Goal: Obtain resource: Download file/media

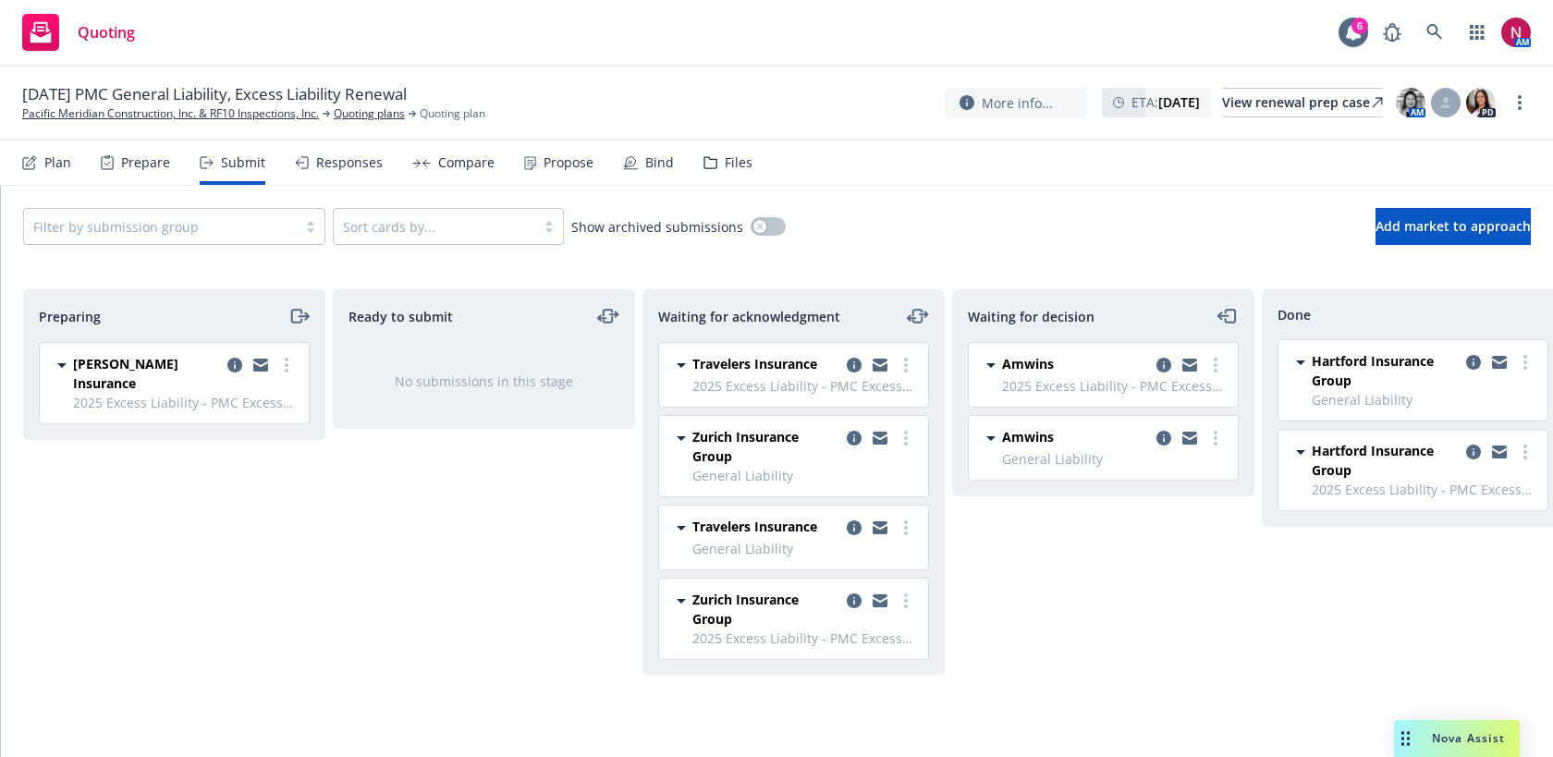
click at [725, 165] on div "Files" at bounding box center [739, 162] width 28 height 15
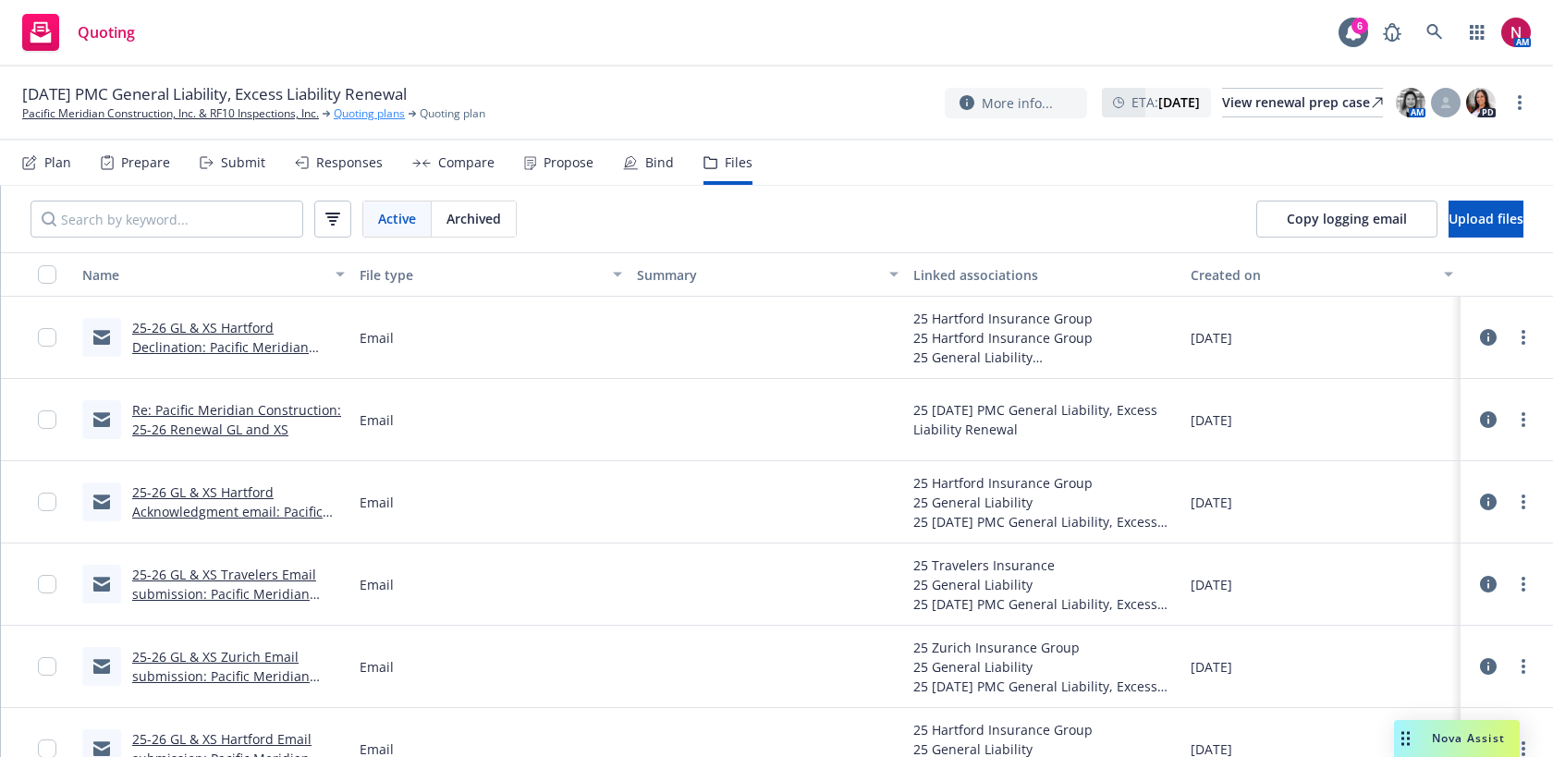
click at [377, 120] on link "Quoting plans" at bounding box center [369, 113] width 71 height 17
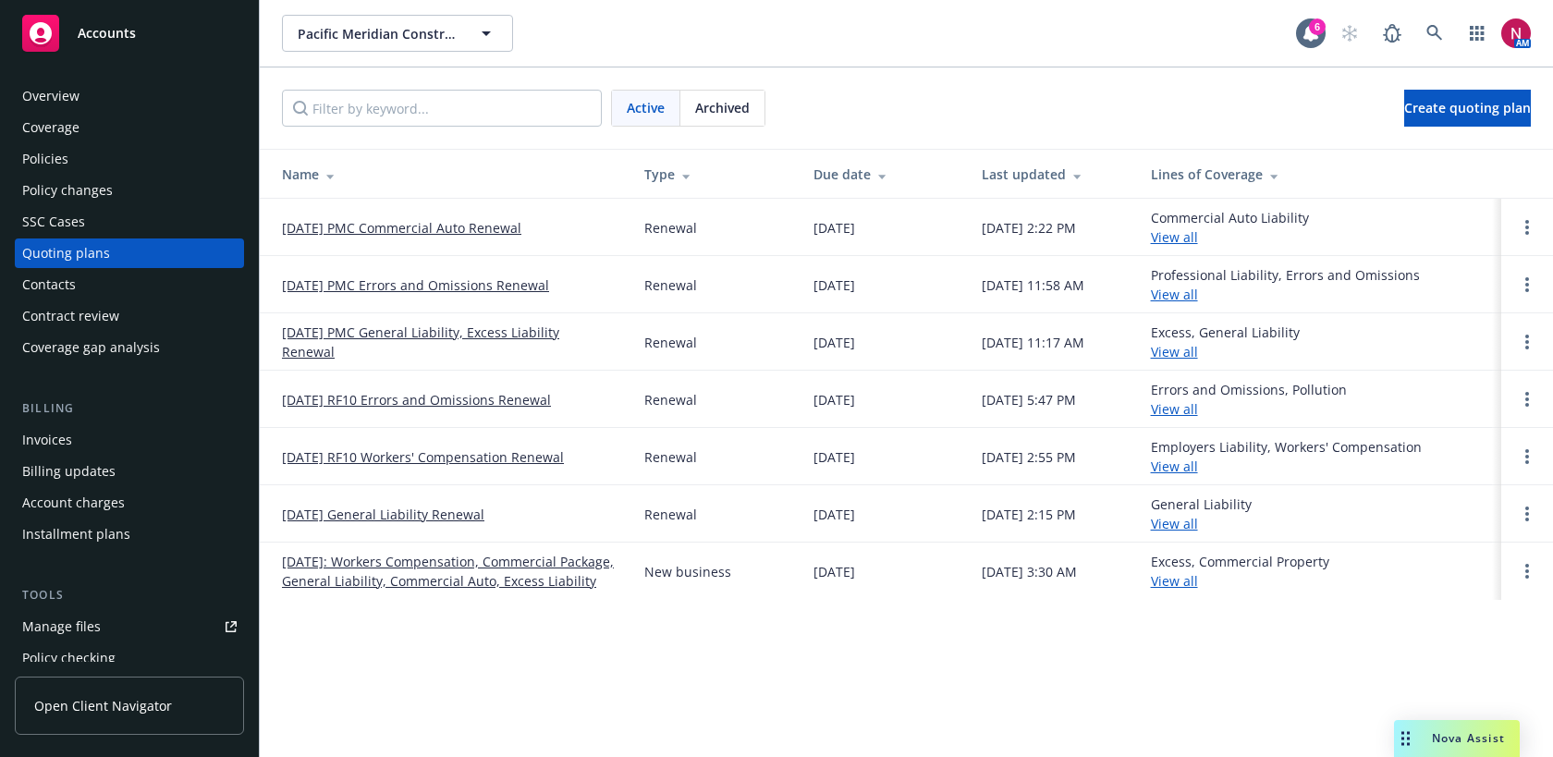
click at [394, 288] on link "12/11/25 PMC Errors and Omissions Renewal" at bounding box center [415, 284] width 267 height 19
click at [409, 405] on link "10/30/25 RF10 Errors and Omissions Renewal" at bounding box center [416, 399] width 269 height 19
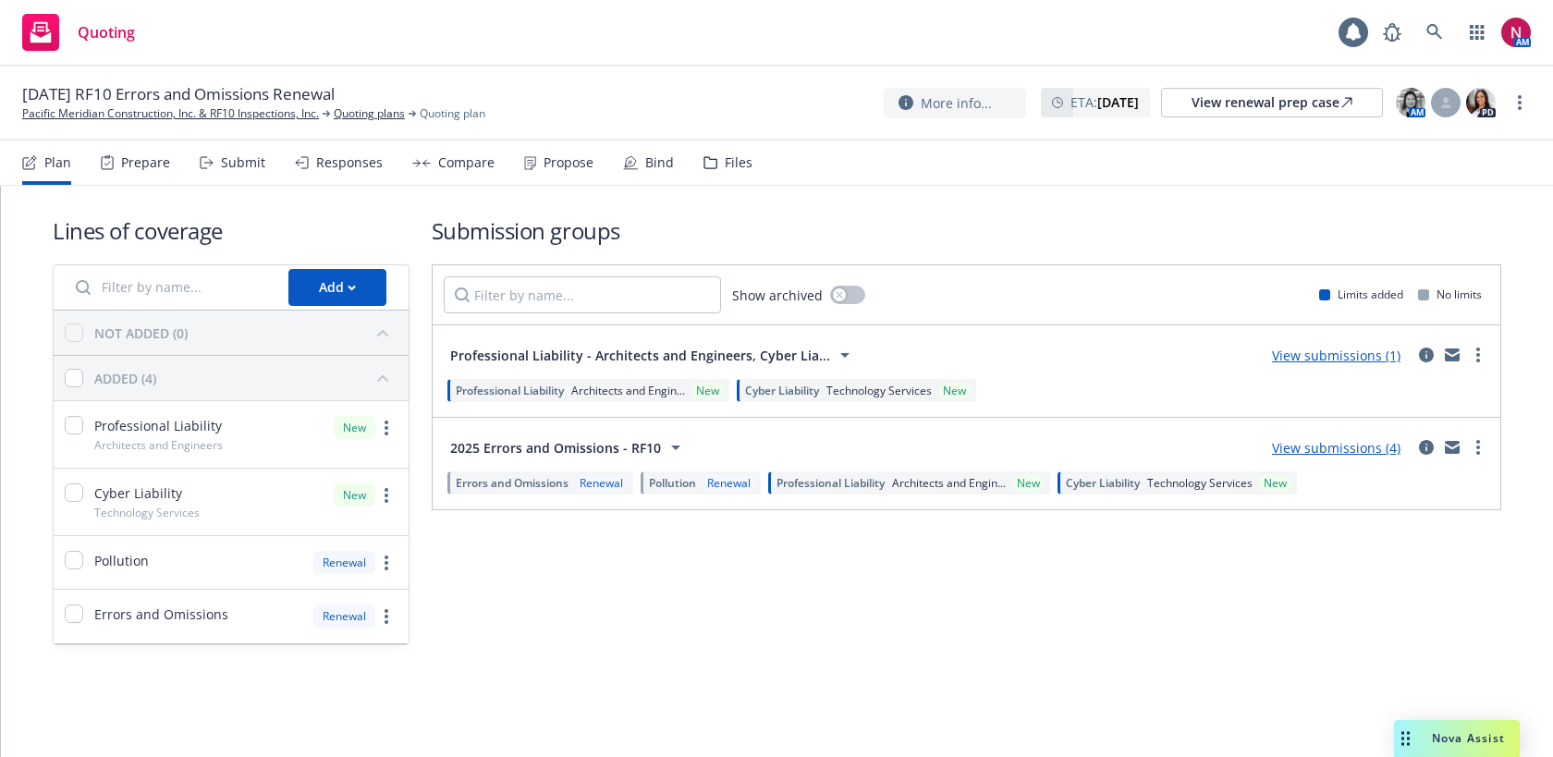
click at [710, 158] on div "Files" at bounding box center [727, 162] width 49 height 44
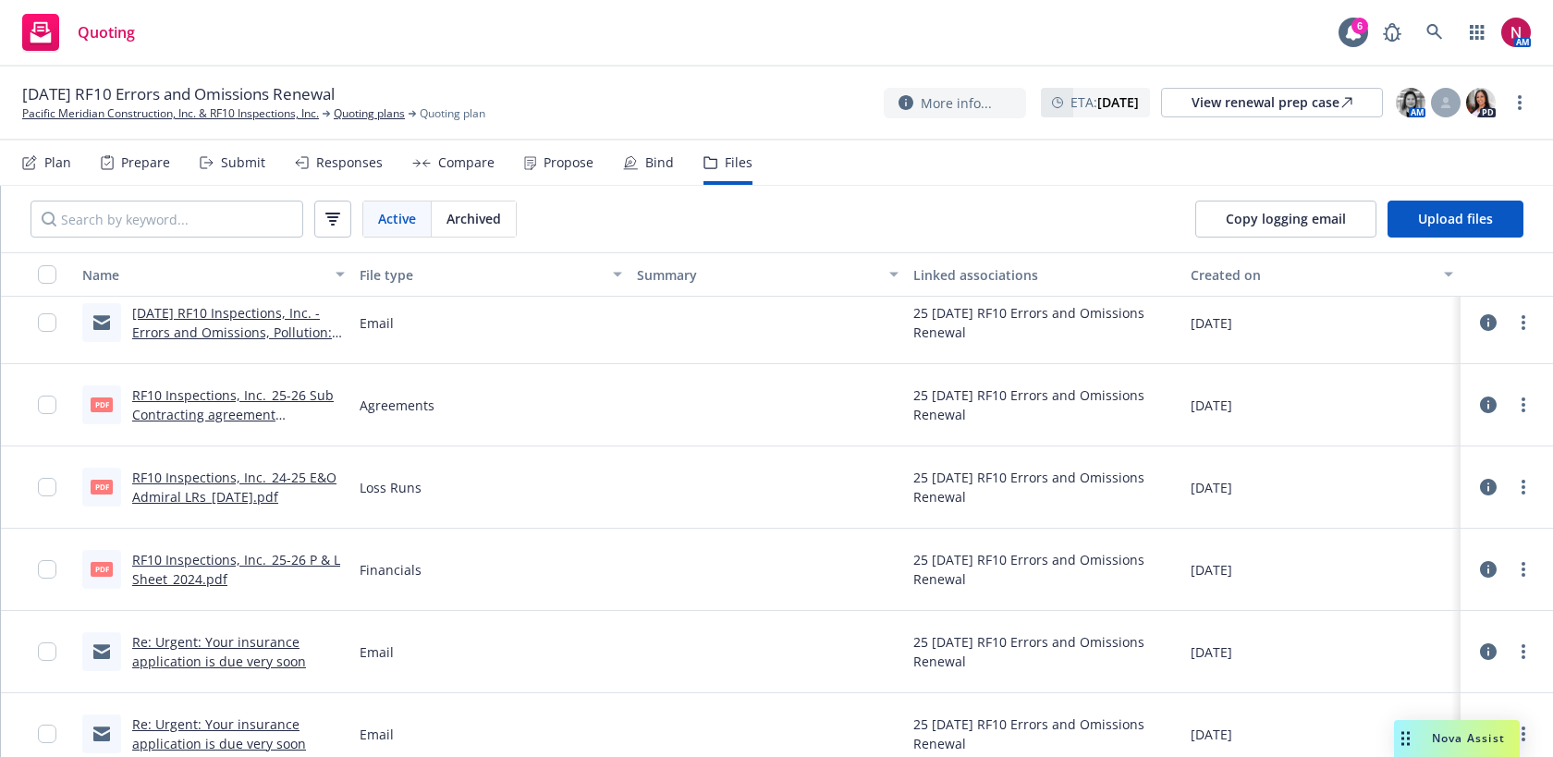
scroll to position [860, 0]
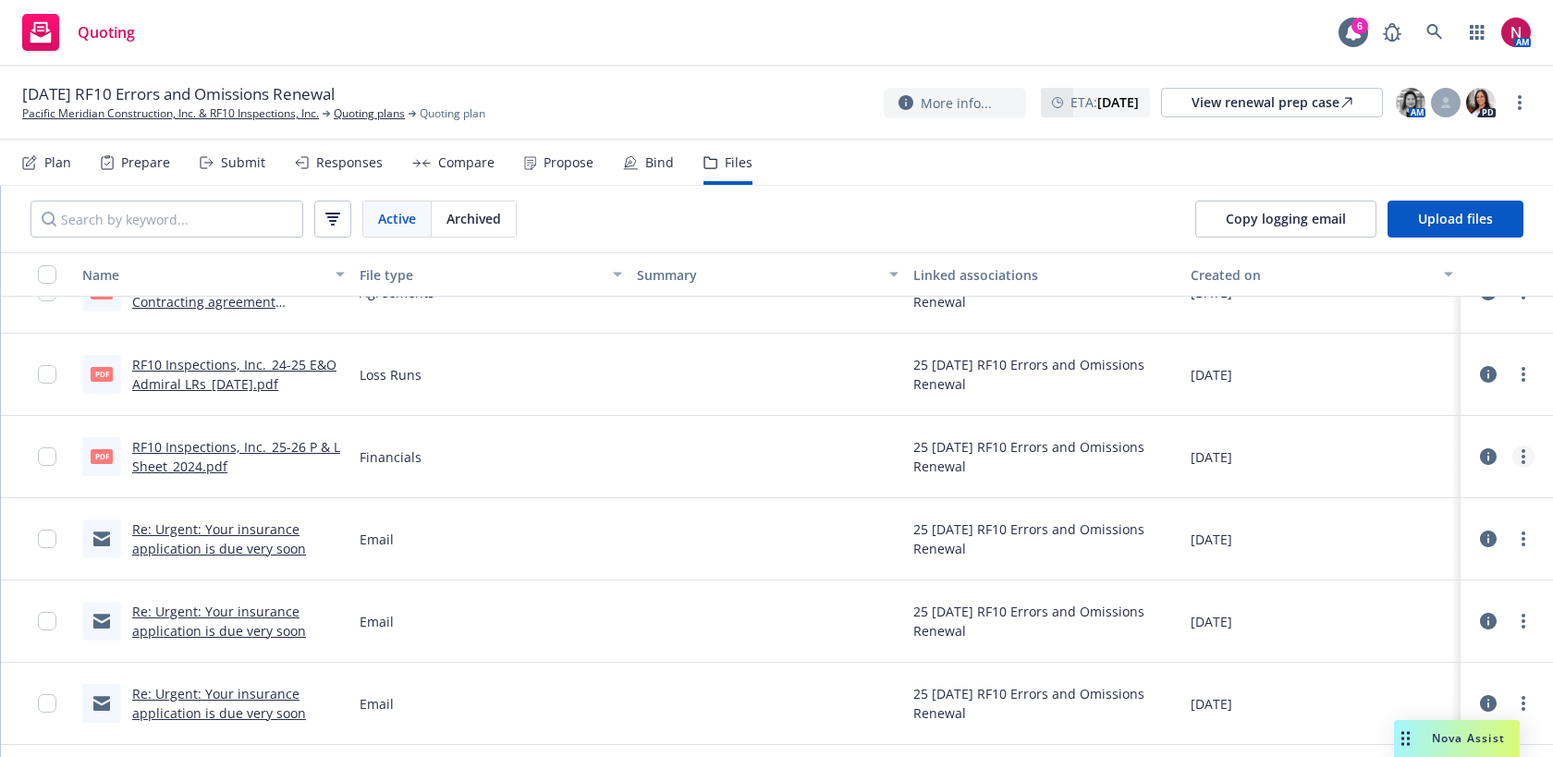
click at [1526, 457] on link "more" at bounding box center [1523, 456] width 22 height 22
click at [1431, 535] on link "Download" at bounding box center [1441, 531] width 184 height 37
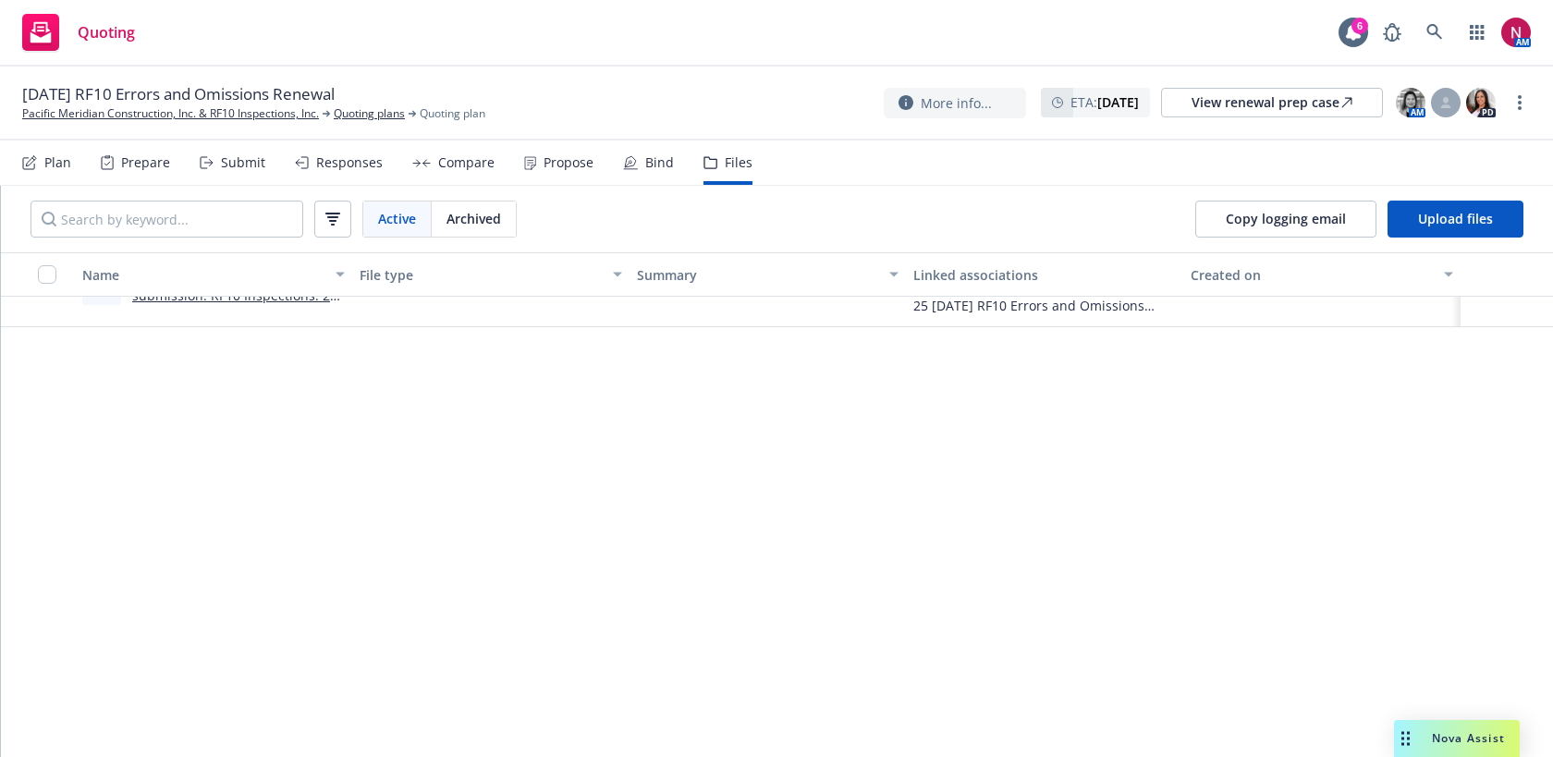
scroll to position [68, 0]
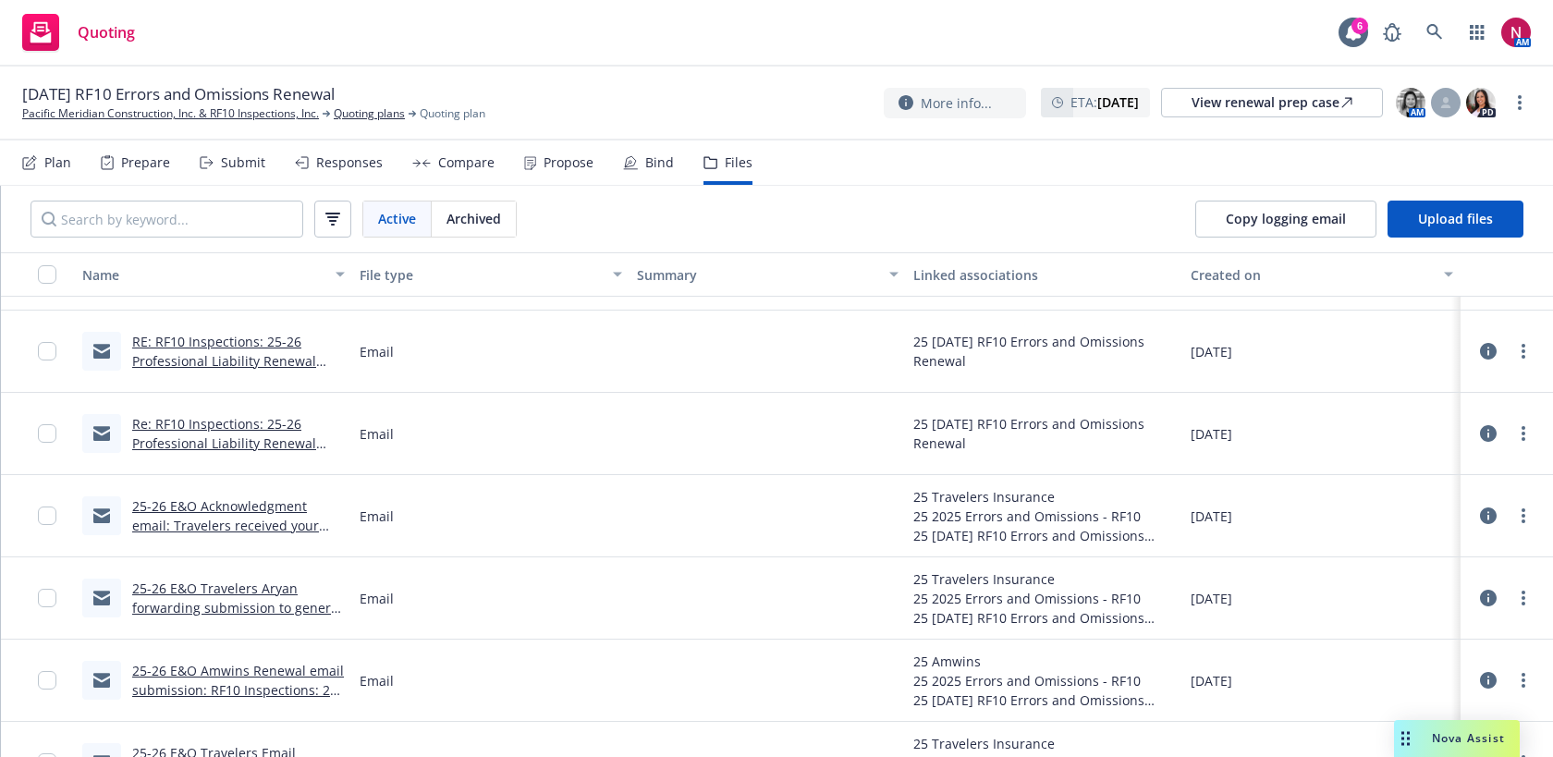
click at [237, 157] on div "Submit" at bounding box center [243, 162] width 44 height 15
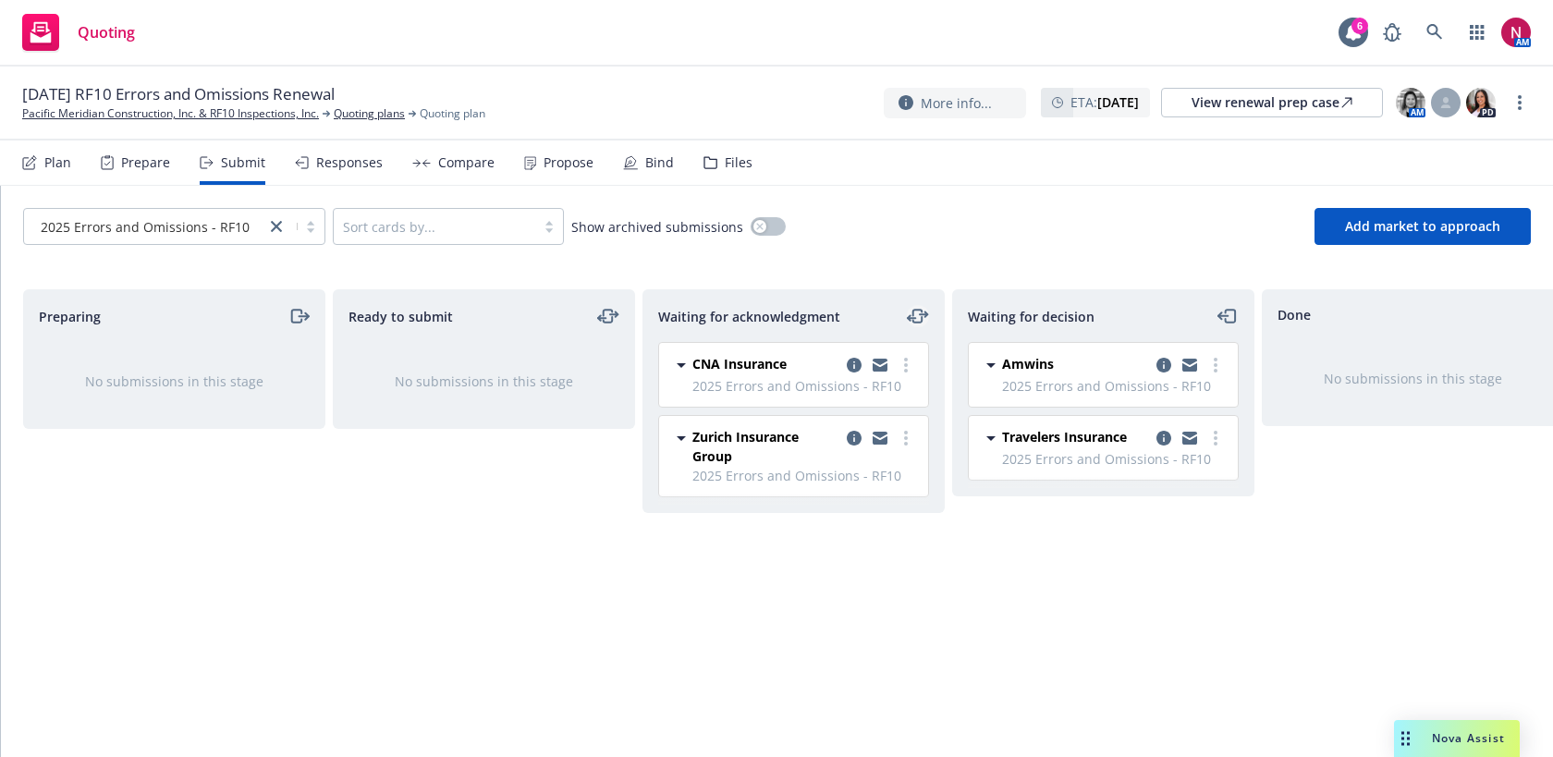
click at [916, 313] on icon "moveLeftRight" at bounding box center [918, 316] width 22 height 22
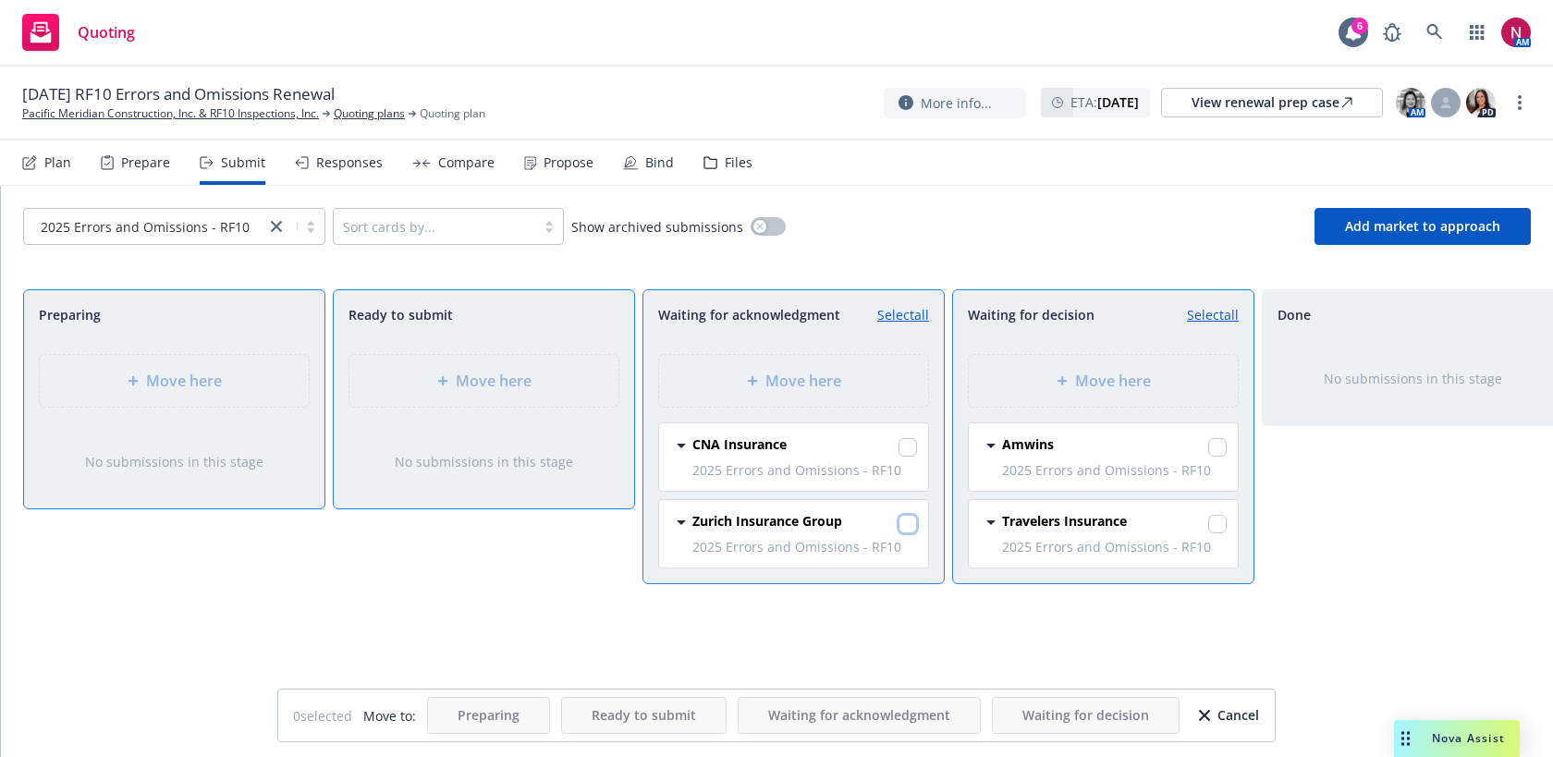
click at [909, 519] on input "checkbox" at bounding box center [907, 524] width 18 height 18
checkbox input "true"
click at [1041, 396] on div "Move here" at bounding box center [1103, 381] width 269 height 52
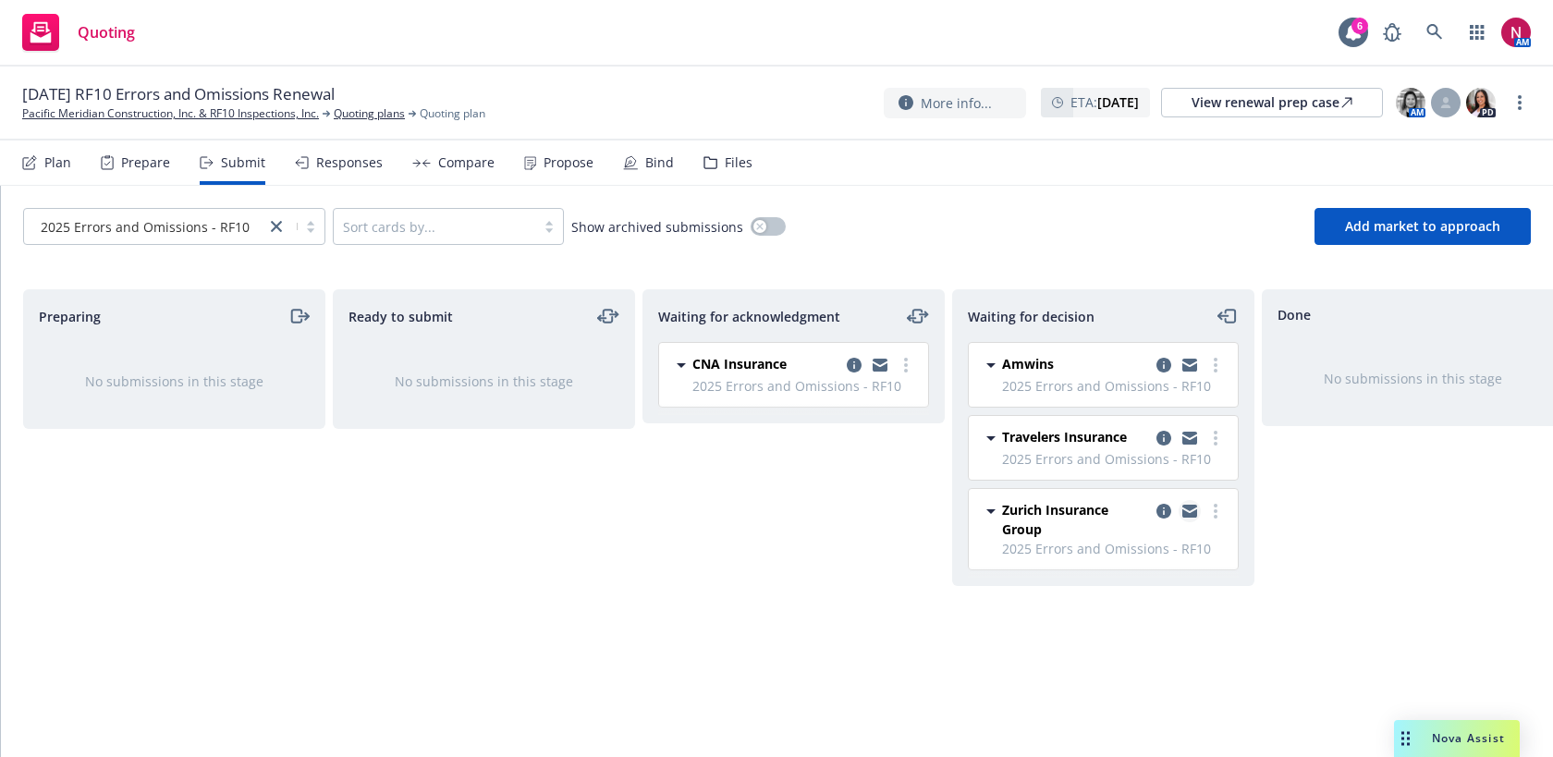
click at [1193, 514] on icon "copy logging email" at bounding box center [1189, 513] width 15 height 8
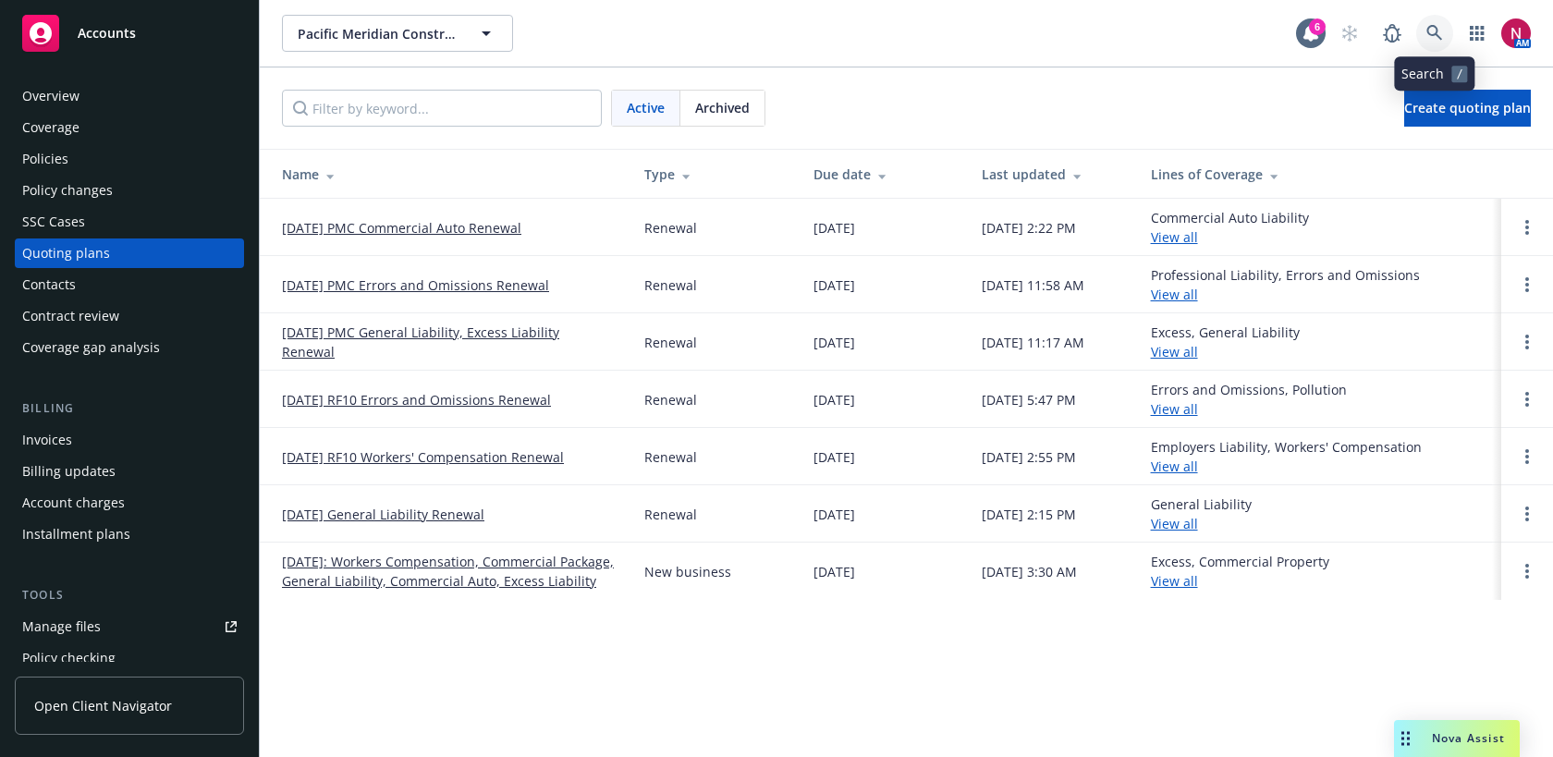
click at [1436, 32] on icon at bounding box center [1434, 33] width 16 height 16
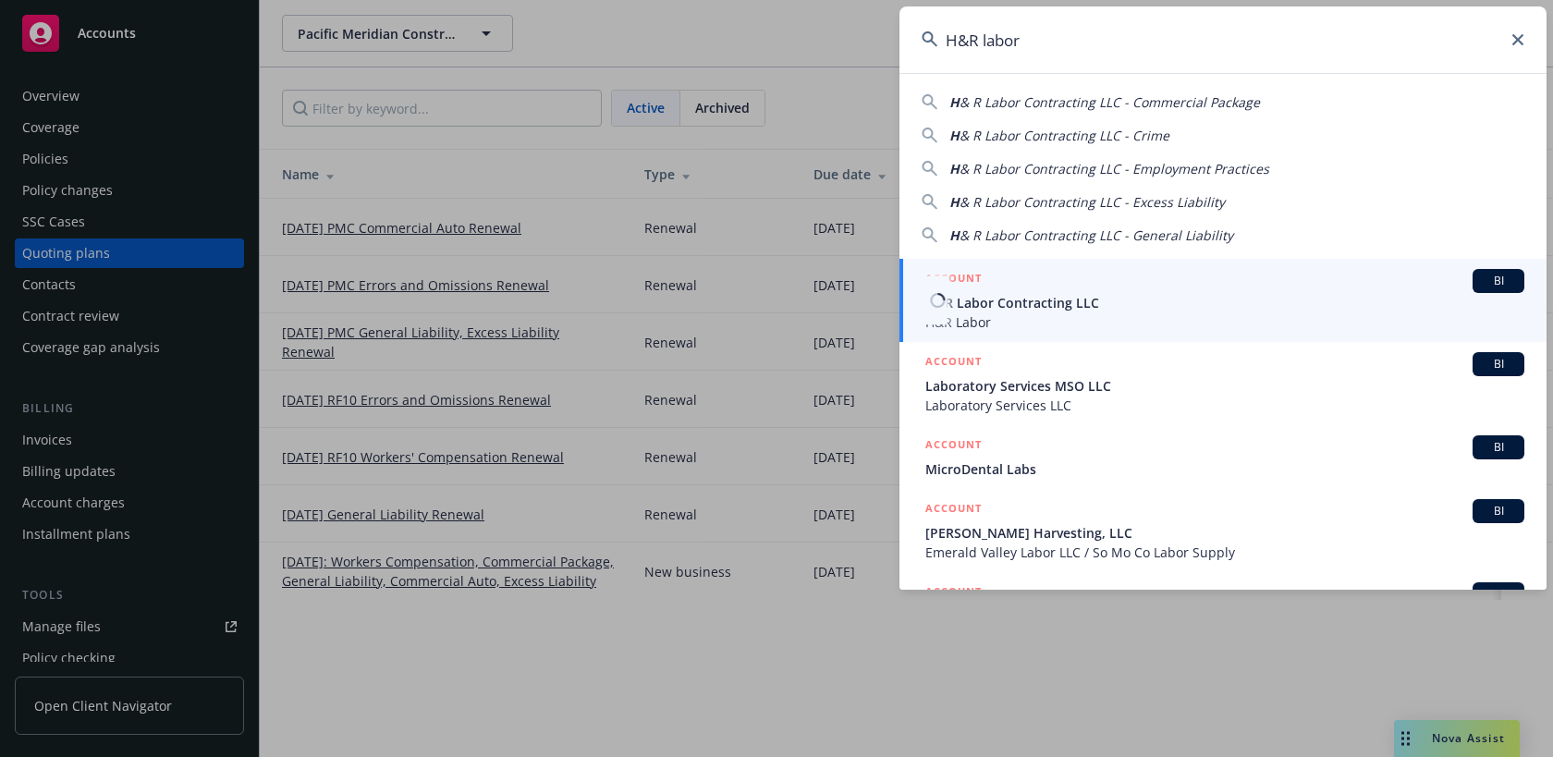
type input "H&R labor"
click at [1156, 303] on span "H&R Labor Contracting LLC" at bounding box center [1224, 302] width 599 height 19
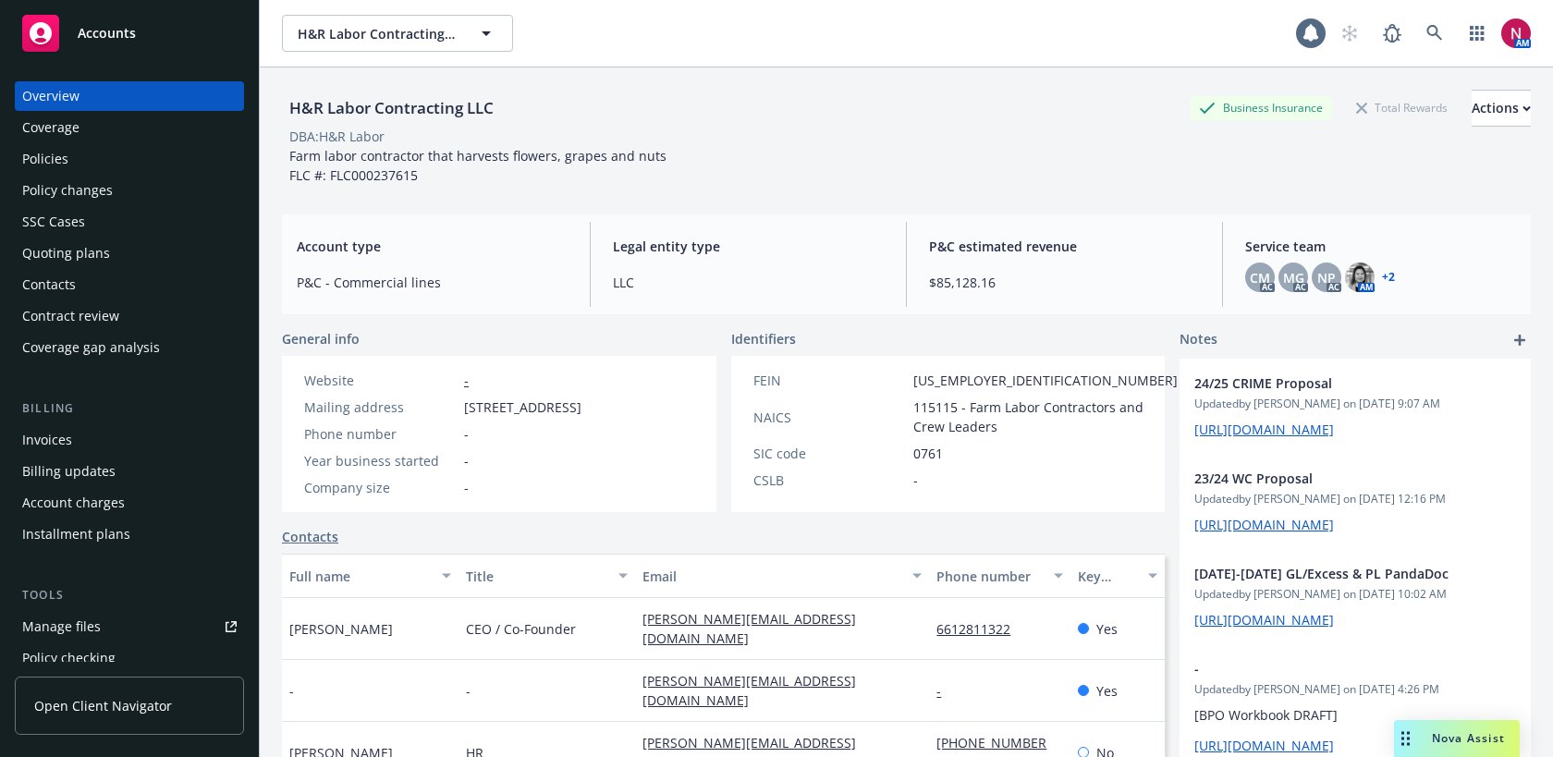
click at [140, 251] on div "Quoting plans" at bounding box center [129, 253] width 214 height 30
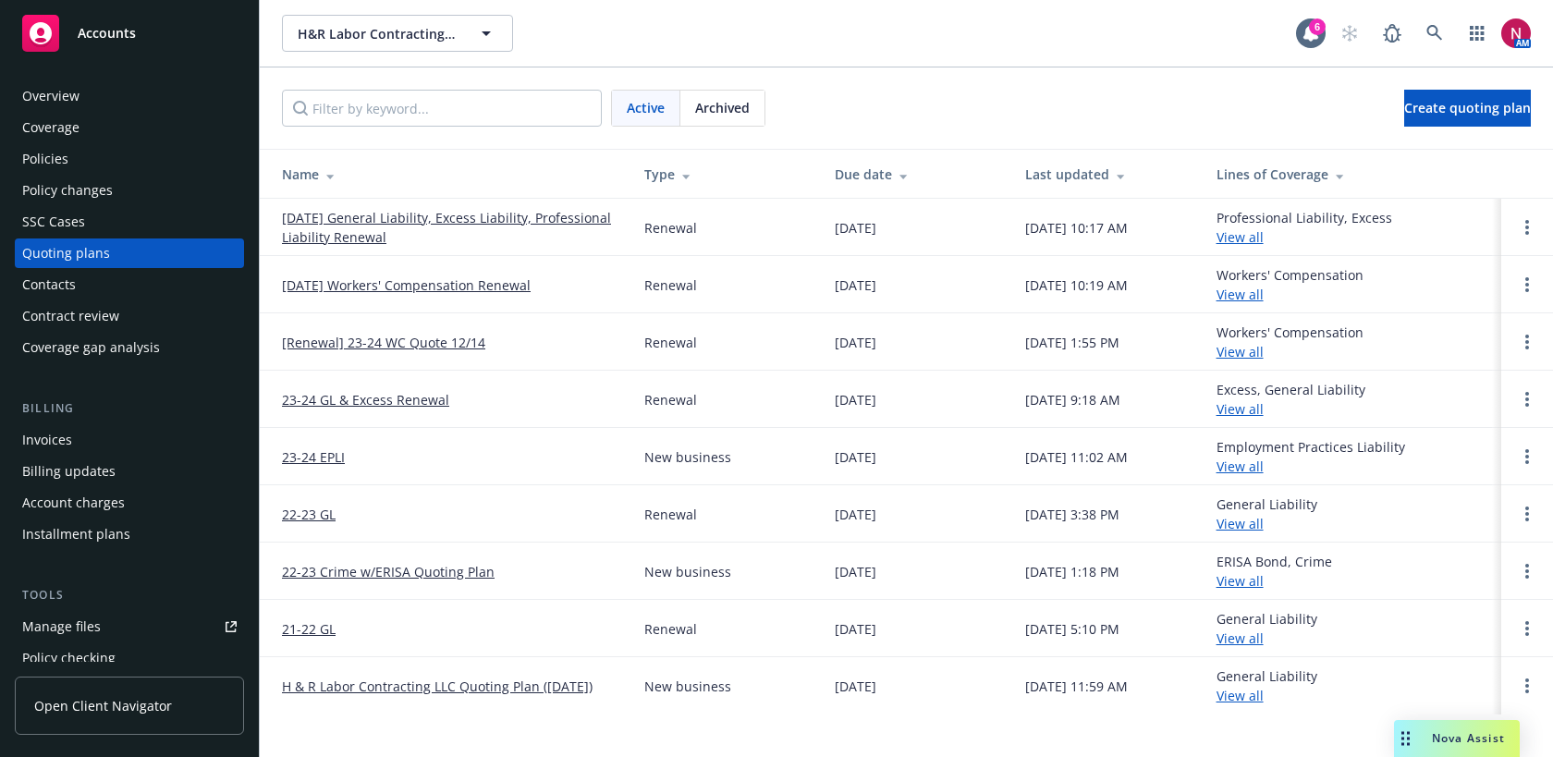
click at [56, 158] on div "Policies" at bounding box center [45, 159] width 46 height 30
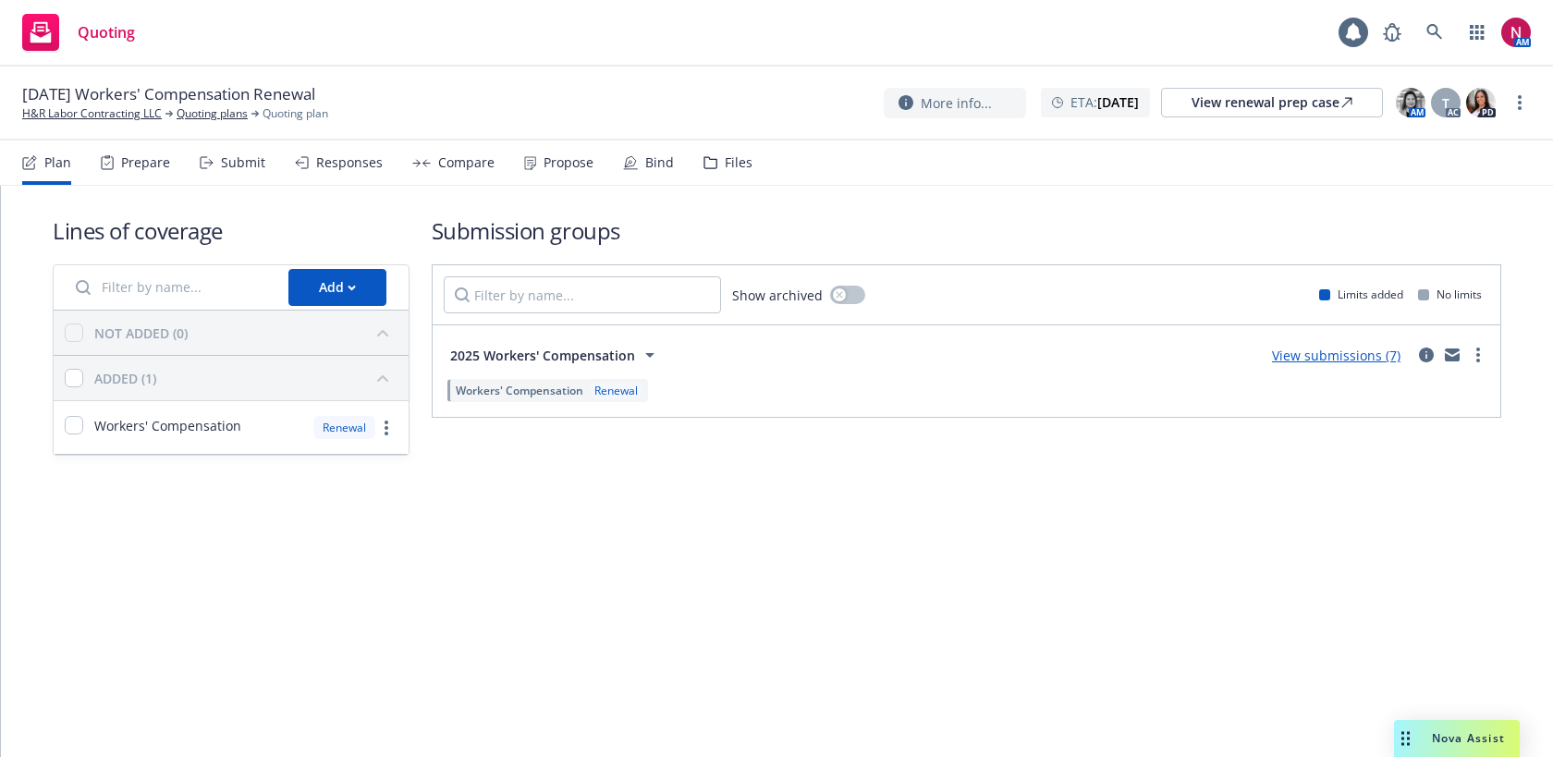
click at [731, 169] on div "Files" at bounding box center [739, 162] width 28 height 15
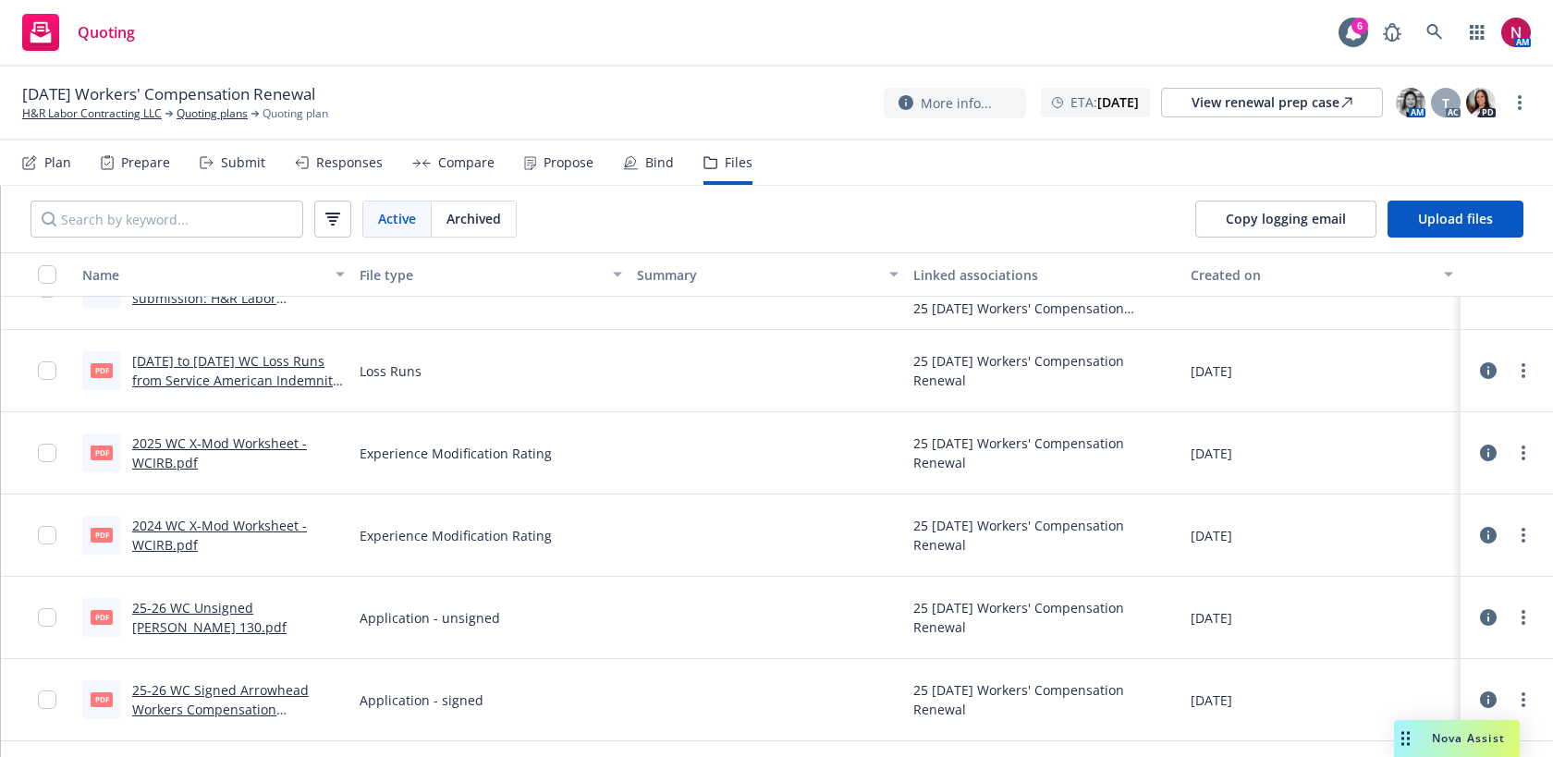
scroll to position [784, 0]
